Goal: Transaction & Acquisition: Purchase product/service

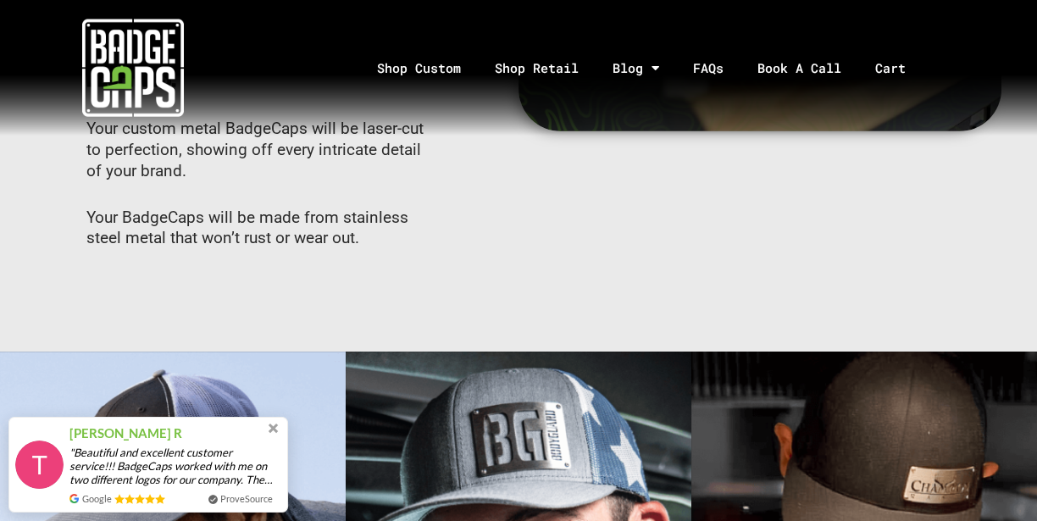
scroll to position [703, 0]
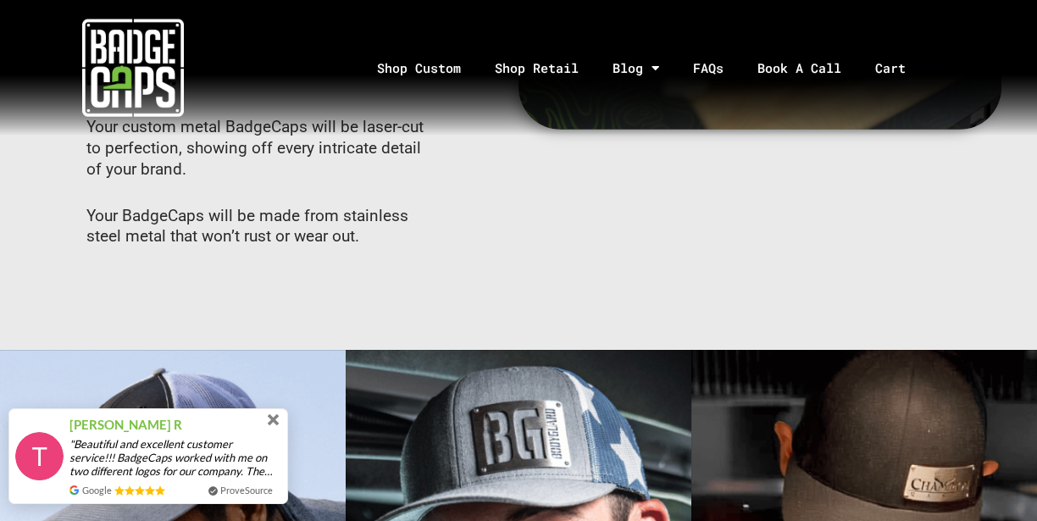
click at [274, 421] on span at bounding box center [274, 420] width 12 height 12
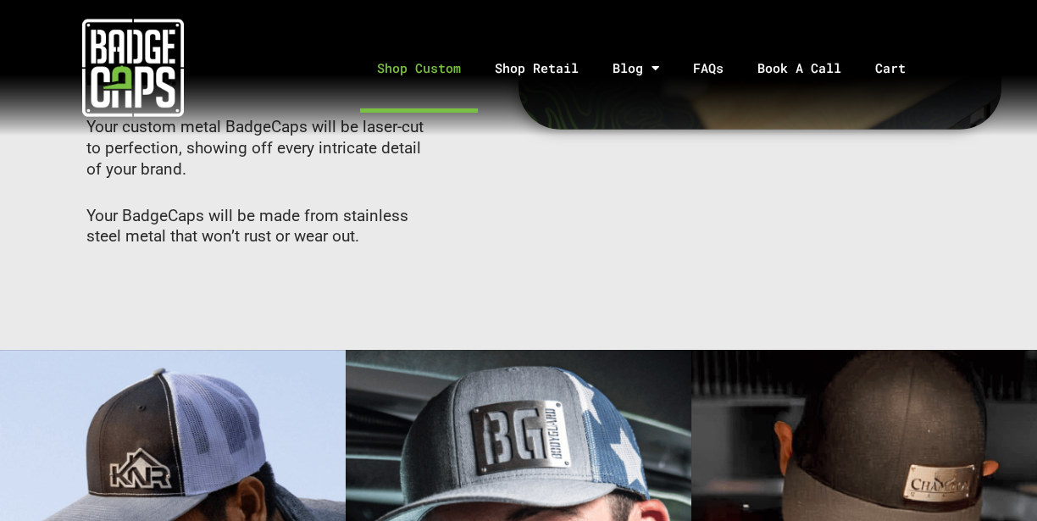
click at [442, 67] on link "Shop Custom" at bounding box center [419, 68] width 118 height 89
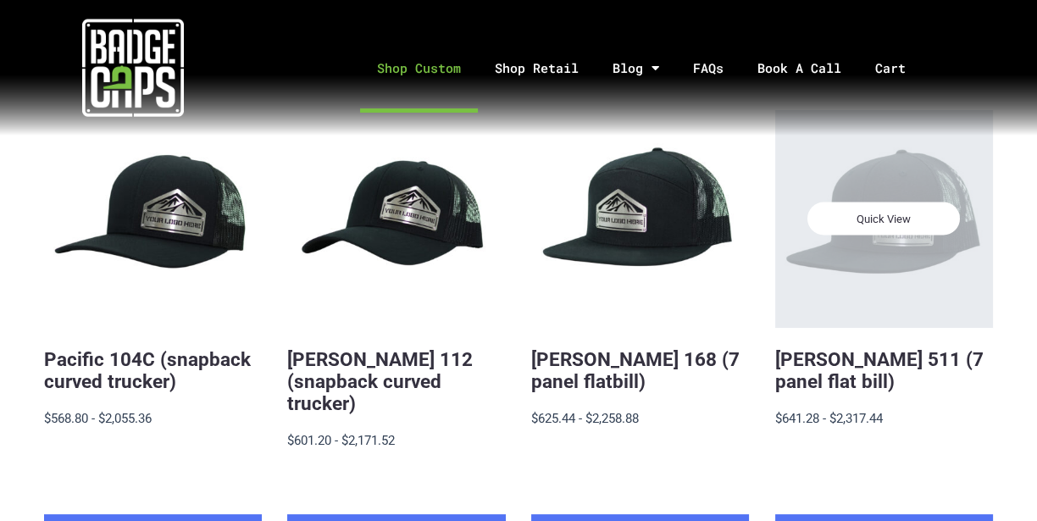
scroll to position [339, 0]
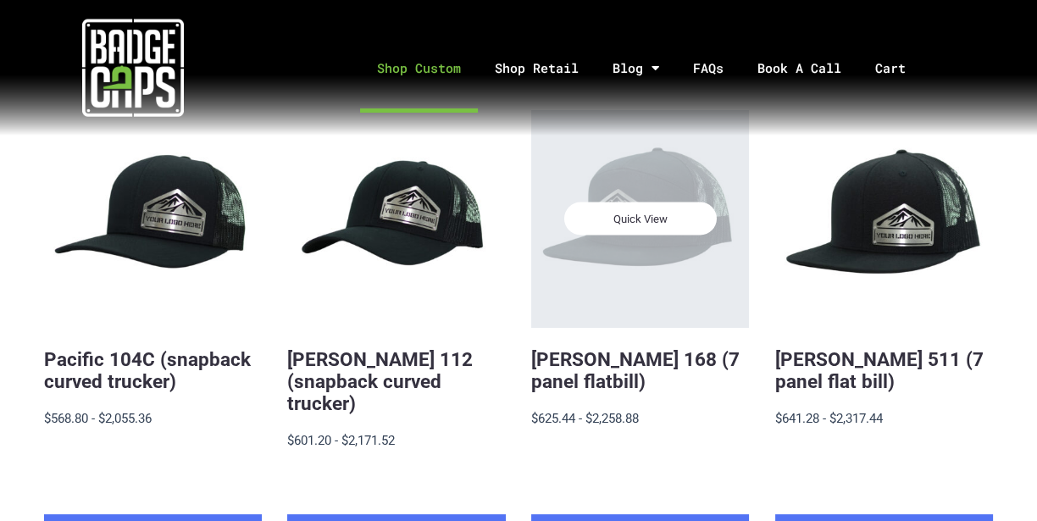
click at [640, 252] on div "Quick View" at bounding box center [640, 219] width 218 height 218
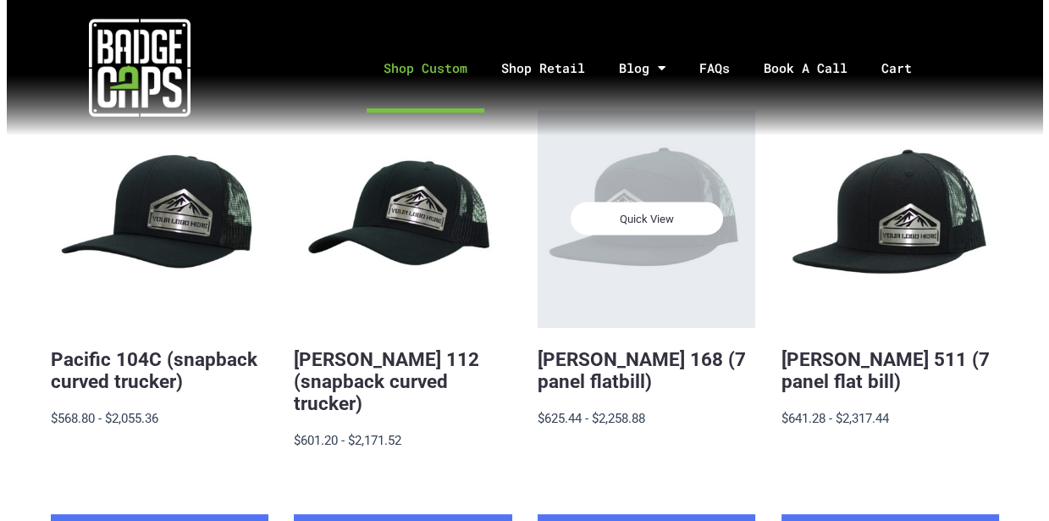
scroll to position [0, 0]
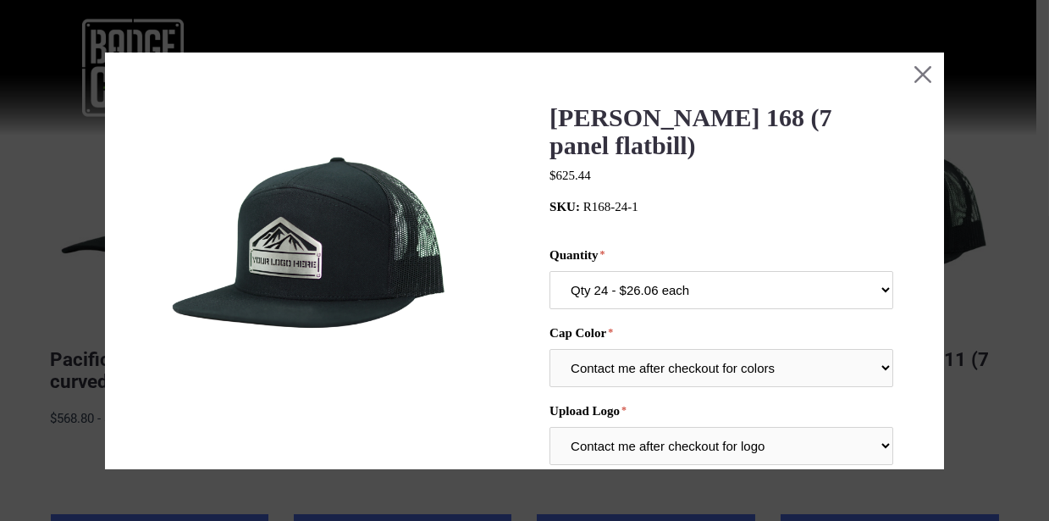
click at [867, 299] on select "Qty 24 - $26.06 each Qty 48 - $25.22 each Qty 96 - $23.53 each" at bounding box center [723, 290] width 344 height 38
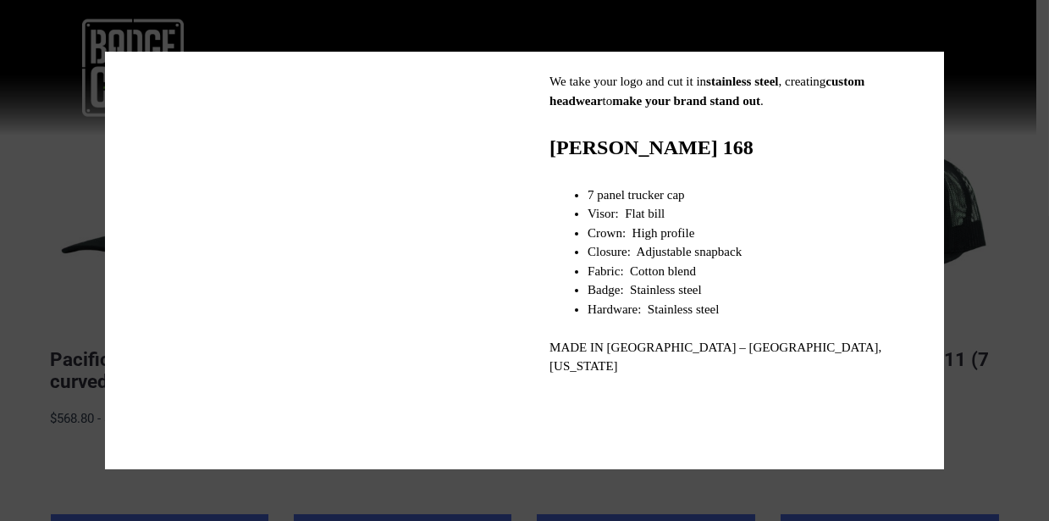
scroll to position [648, 0]
click at [988, 279] on div at bounding box center [524, 260] width 1049 height 521
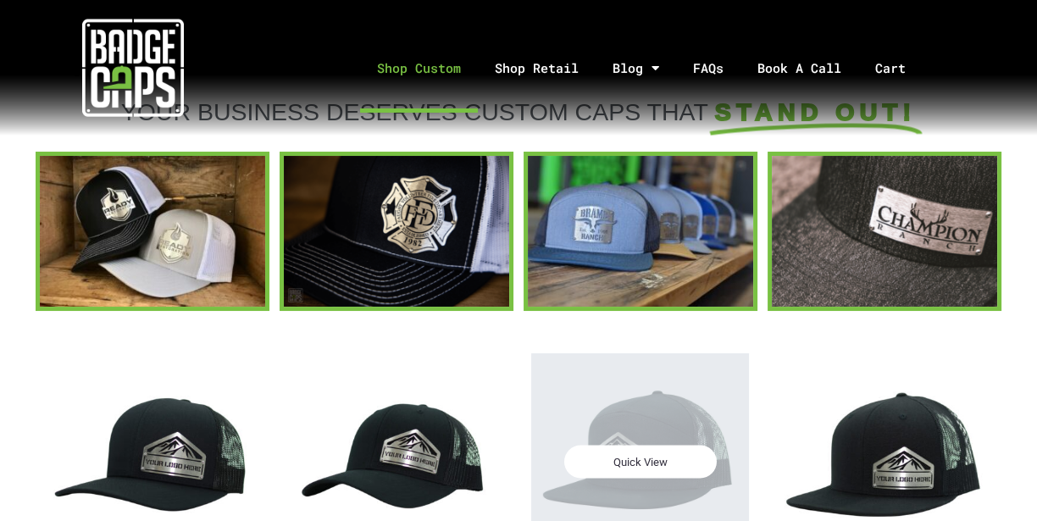
scroll to position [91, 0]
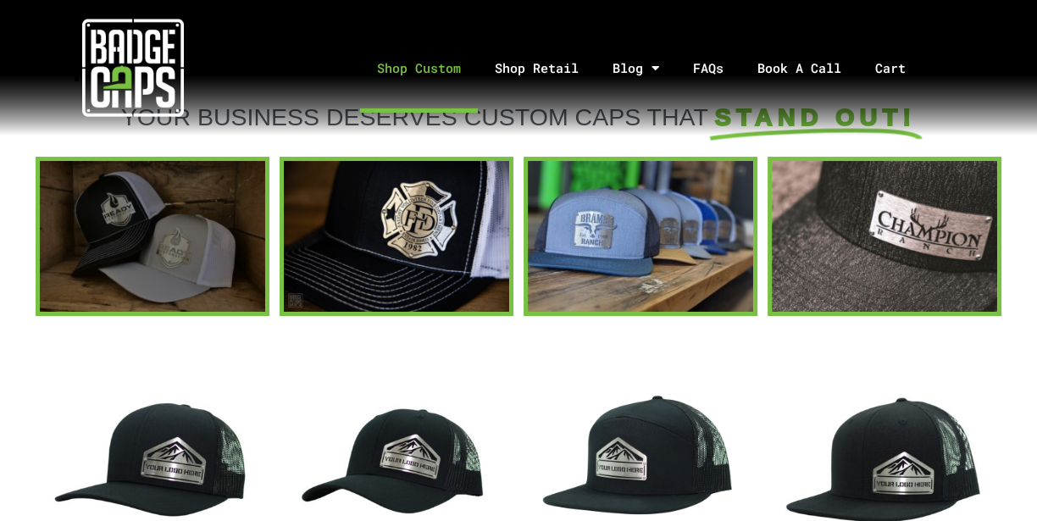
click at [199, 274] on div at bounding box center [152, 236] width 225 height 150
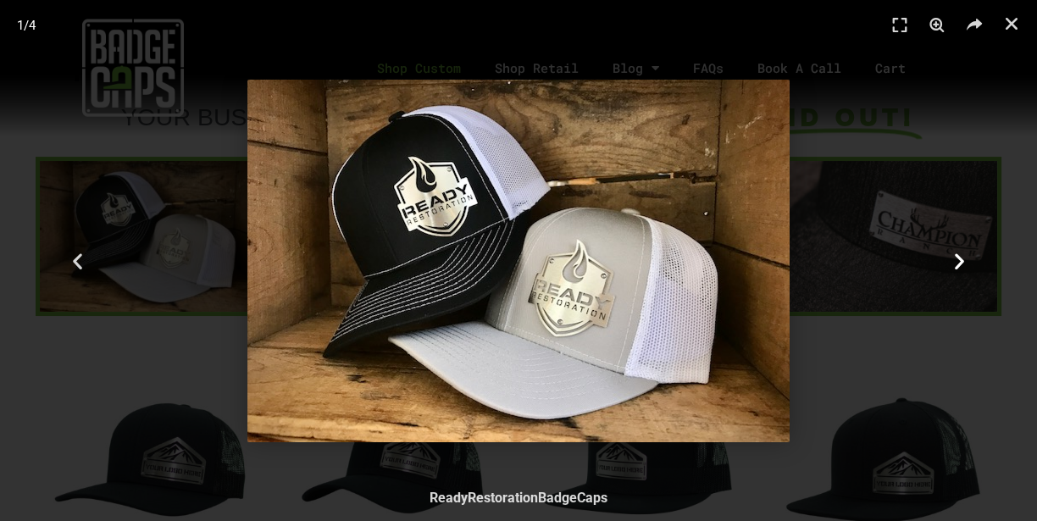
click at [951, 260] on icon "Next slide" at bounding box center [959, 260] width 21 height 21
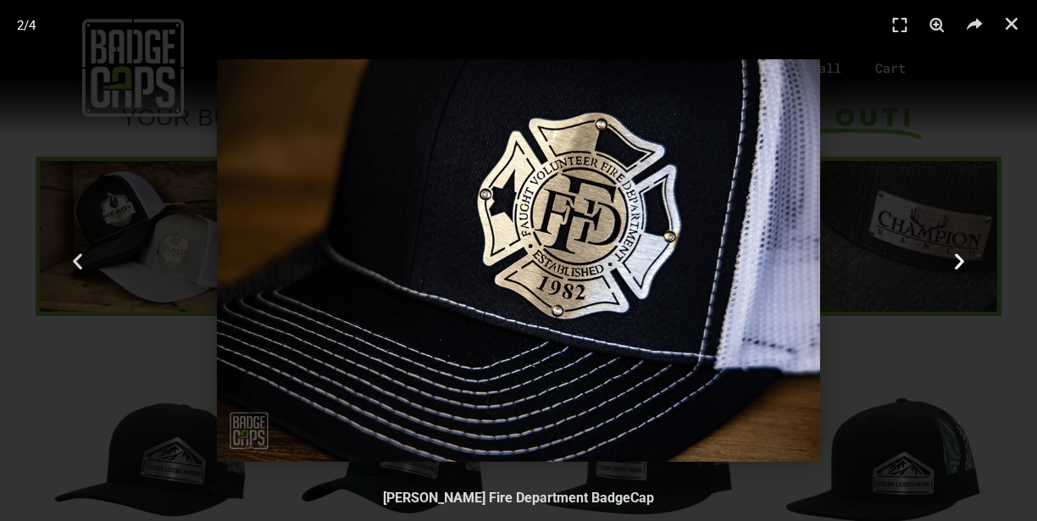
click at [951, 260] on icon "Next slide" at bounding box center [959, 260] width 21 height 21
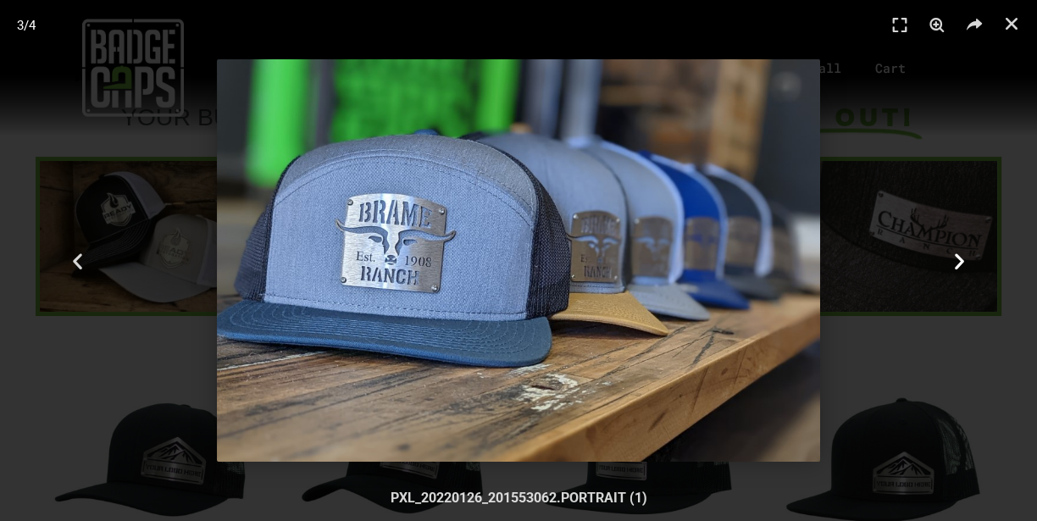
click at [951, 260] on icon "Next slide" at bounding box center [959, 260] width 21 height 21
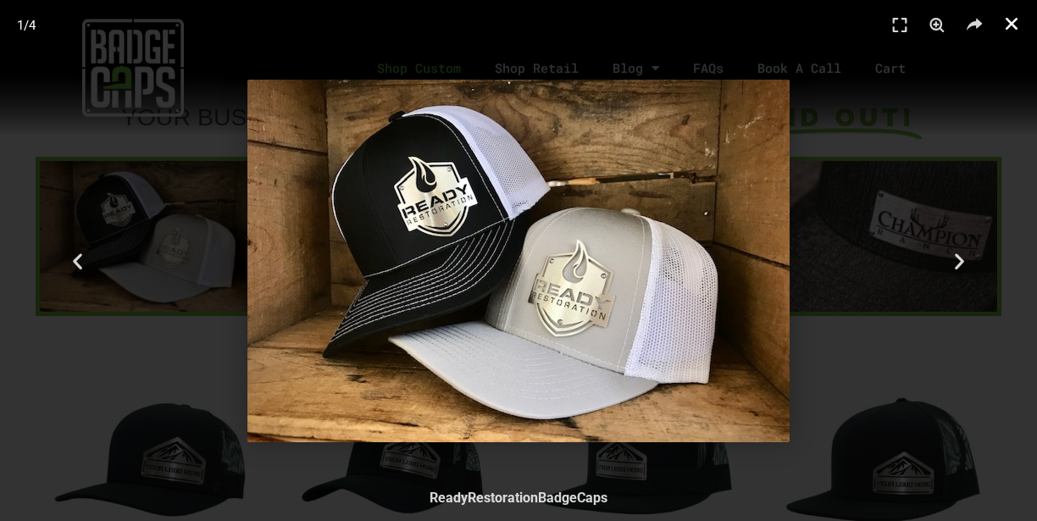
click at [1008, 22] on icon "Close (Esc)" at bounding box center [1011, 23] width 17 height 17
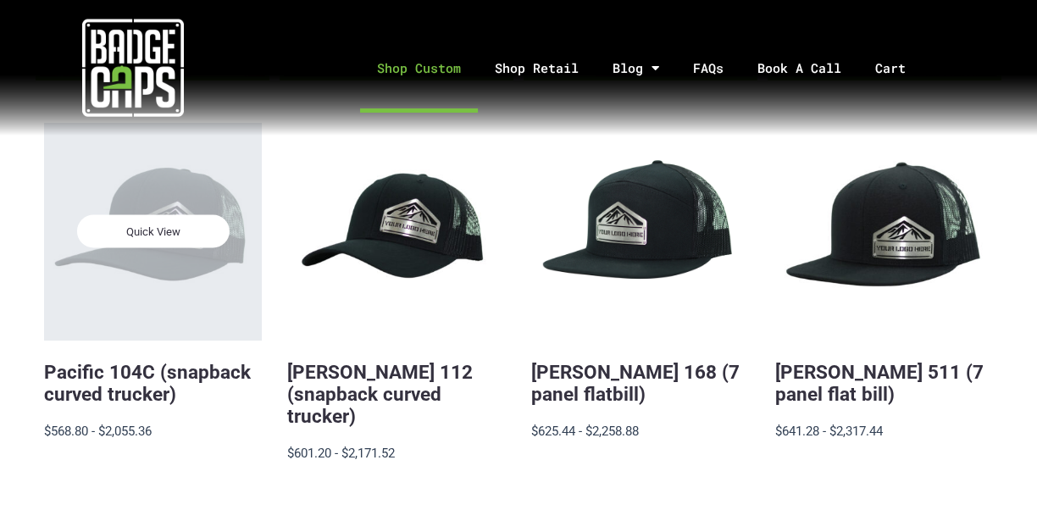
scroll to position [328, 0]
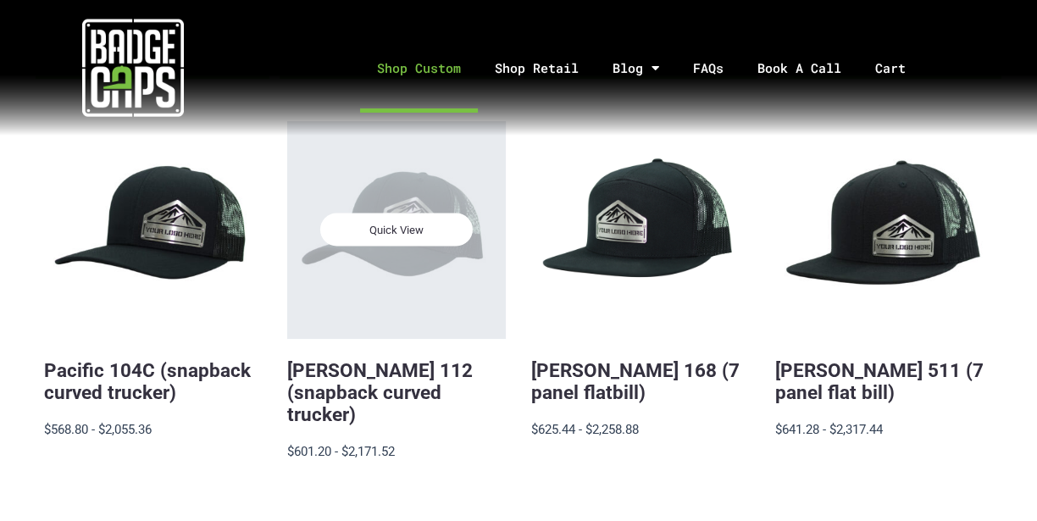
click at [411, 287] on div "Quick View" at bounding box center [396, 230] width 218 height 218
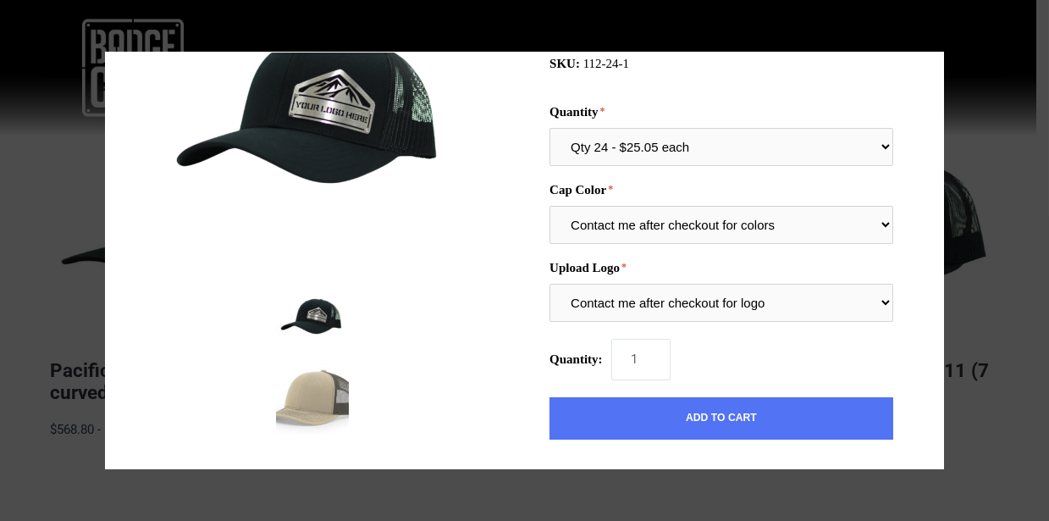
scroll to position [145, 0]
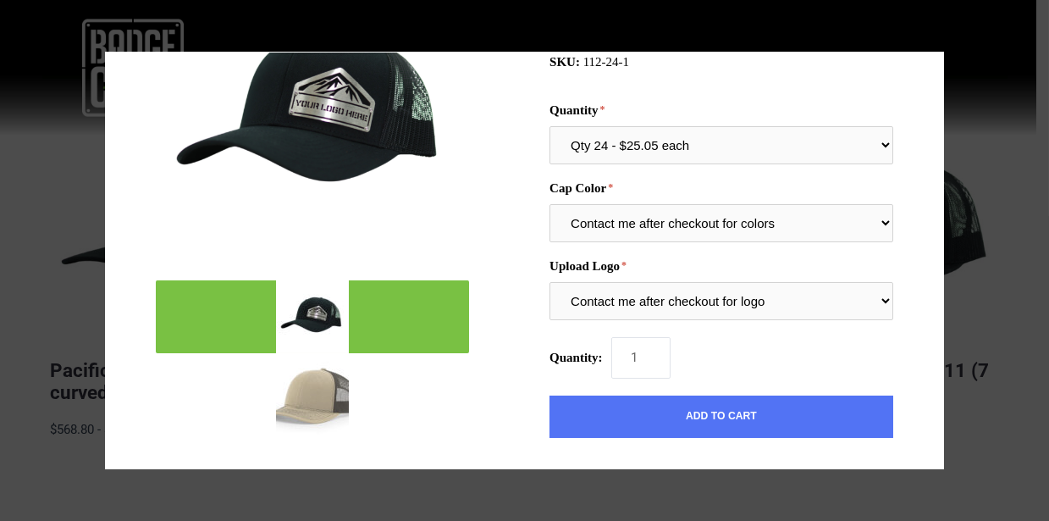
click at [314, 319] on img "mark as featured image" at bounding box center [312, 316] width 73 height 73
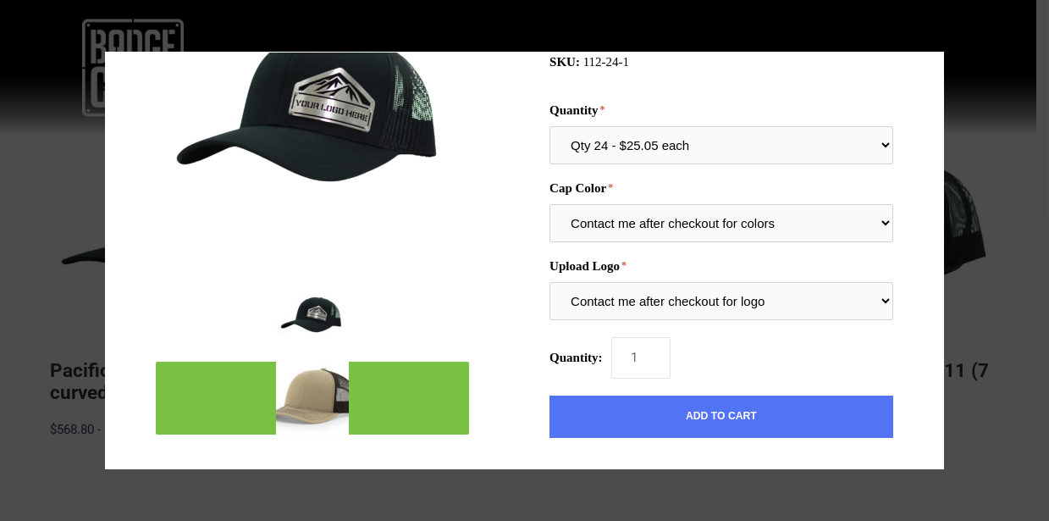
click at [323, 398] on img "mark as featured image" at bounding box center [312, 398] width 73 height 73
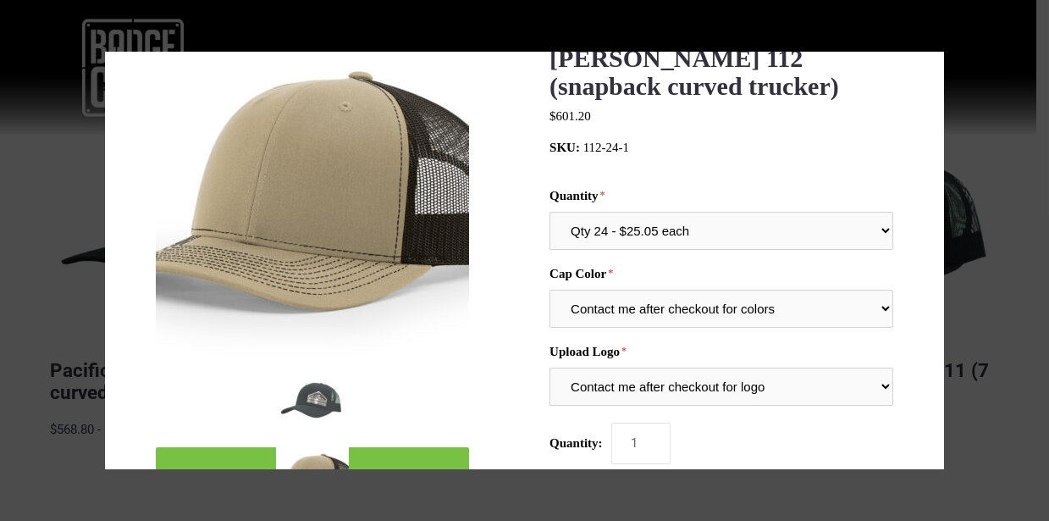
scroll to position [43, 0]
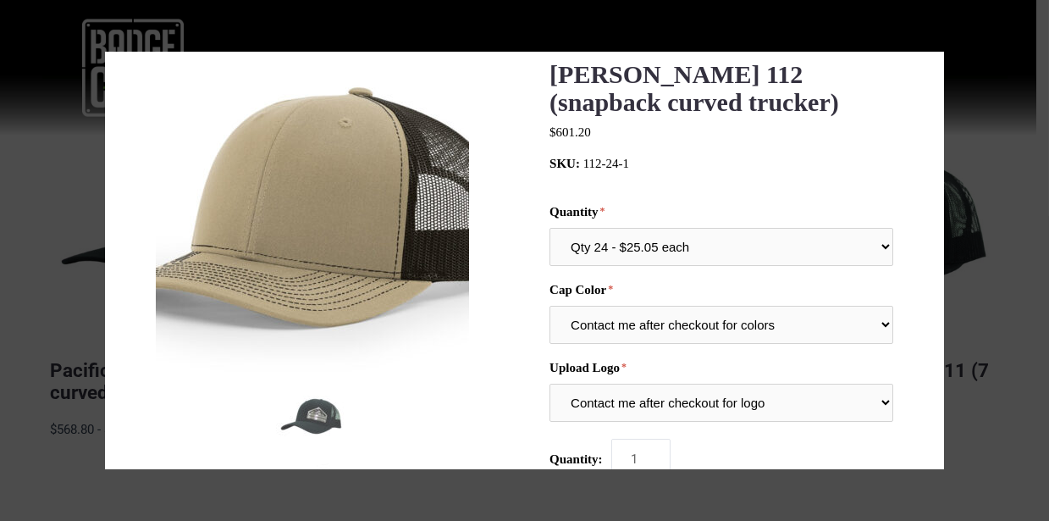
click at [966, 84] on div at bounding box center [524, 260] width 1049 height 521
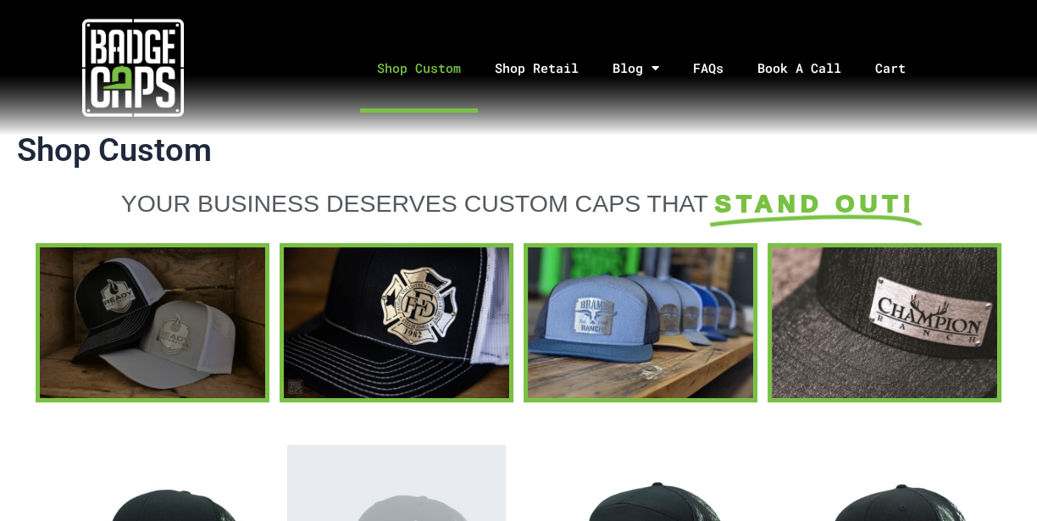
scroll to position [0, 0]
